Goal: Transaction & Acquisition: Purchase product/service

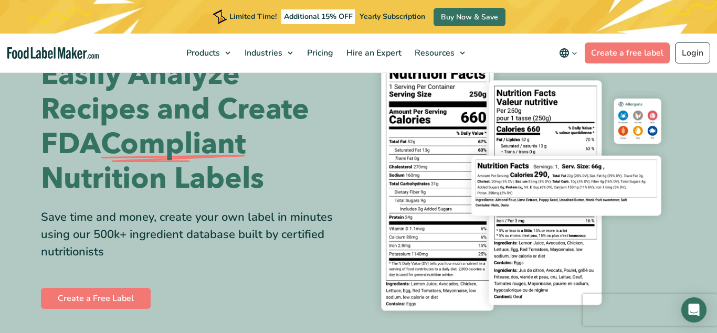
scroll to position [80, 0]
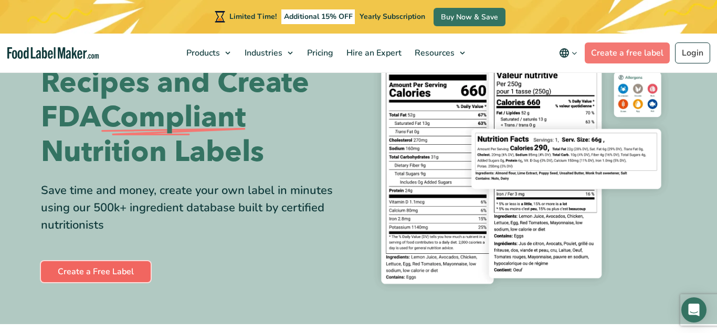
click at [78, 267] on link "Create a Free Label" at bounding box center [96, 272] width 110 height 21
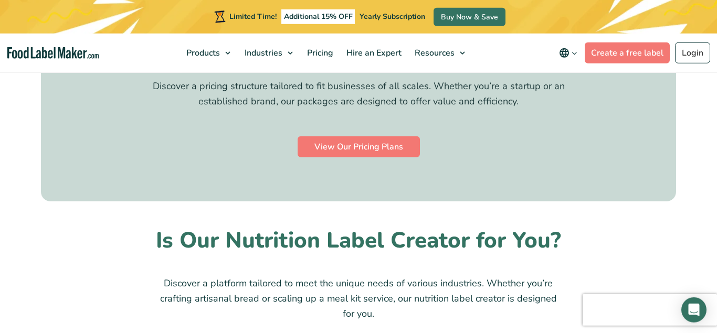
scroll to position [3159, 0]
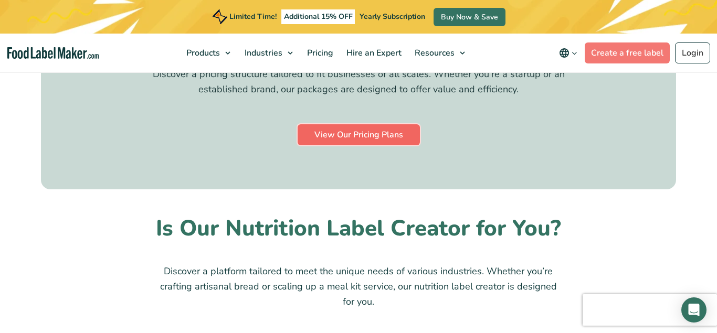
click at [360, 138] on link "View Our Pricing Plans" at bounding box center [359, 134] width 122 height 21
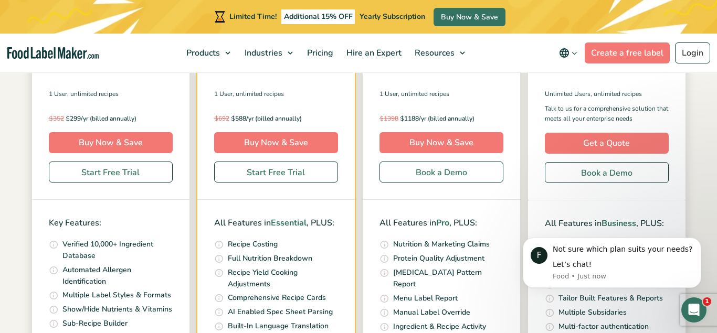
click at [683, 26] on div "Limited Time! Additional 15% OFF Yearly Subscription Buy Now & Save" at bounding box center [358, 17] width 717 height 34
click at [109, 28] on div "Limited Time! Additional 15% OFF Yearly Subscription Buy Now & Save" at bounding box center [358, 17] width 717 height 34
